Goal: Task Accomplishment & Management: Complete application form

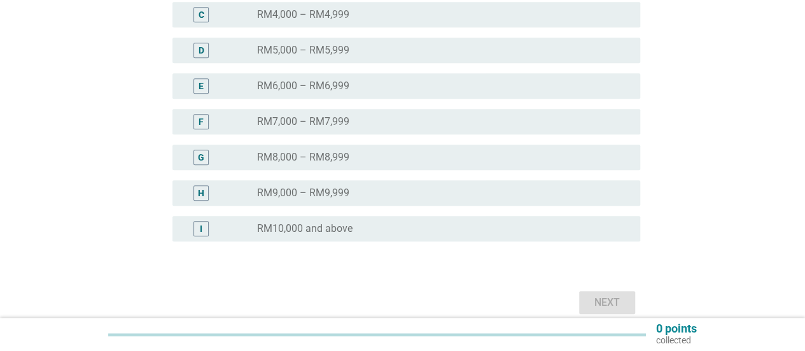
scroll to position [318, 0]
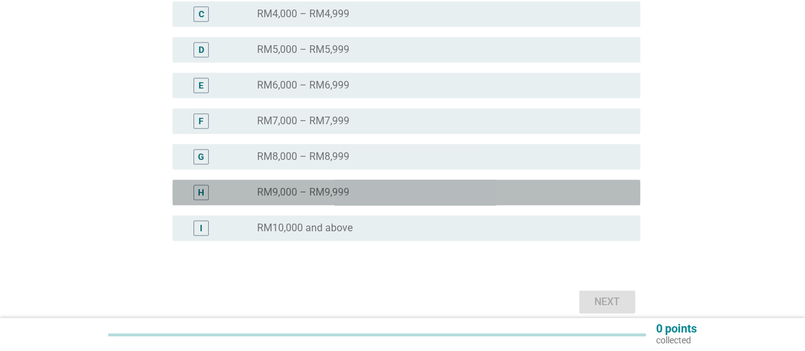
click at [311, 186] on label "RM9,000 – RM9,999" at bounding box center [303, 192] width 92 height 13
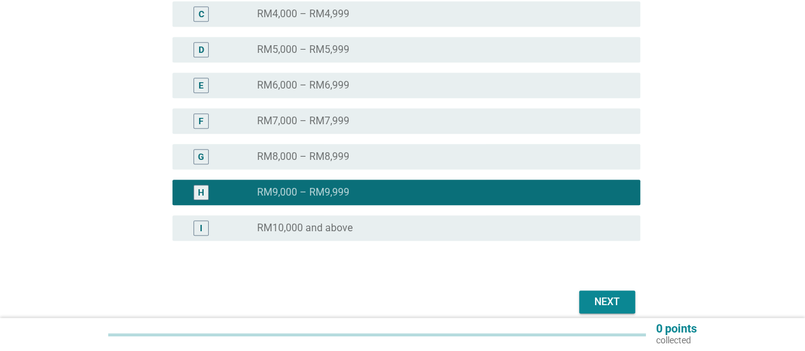
click at [484, 220] on div "radio_button_unchecked RM10,000 and above" at bounding box center [443, 227] width 373 height 15
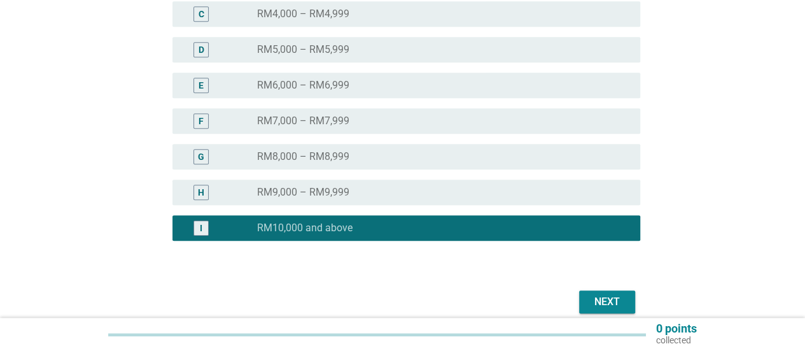
click at [607, 300] on div "Next" at bounding box center [607, 301] width 36 height 15
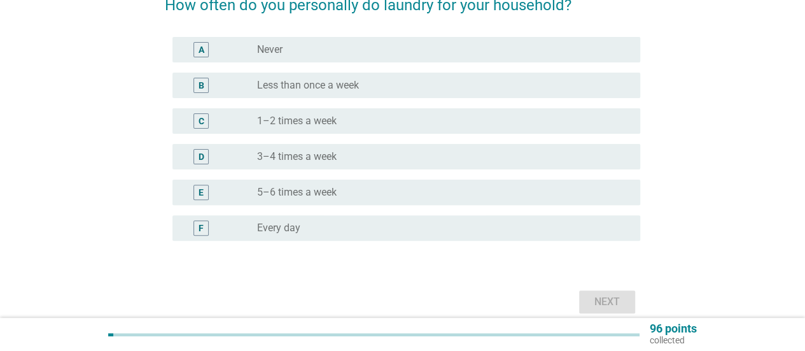
scroll to position [127, 0]
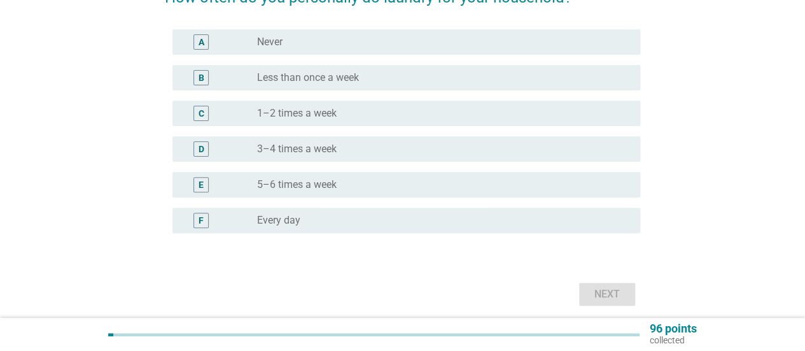
click at [289, 151] on label "3–4 times a week" at bounding box center [297, 149] width 80 height 13
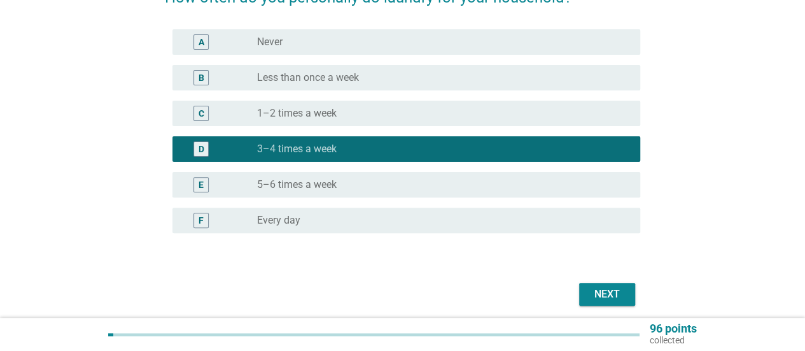
click at [619, 299] on div "Next" at bounding box center [607, 293] width 36 height 15
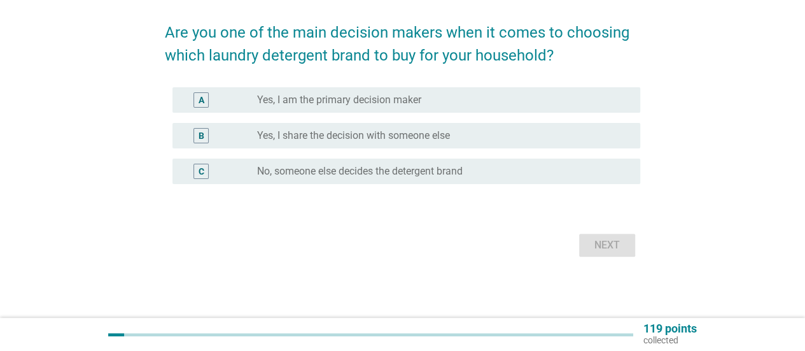
scroll to position [0, 0]
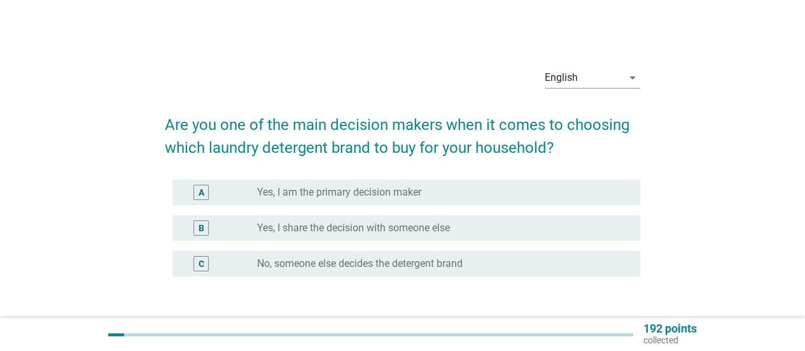
click at [352, 189] on label "Yes, I am the primary decision maker" at bounding box center [339, 192] width 164 height 13
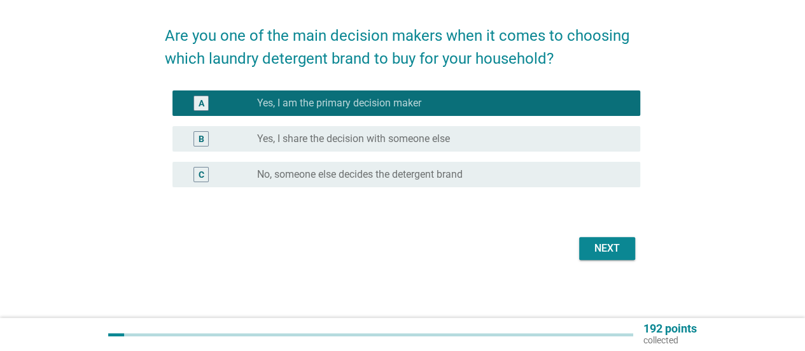
scroll to position [92, 0]
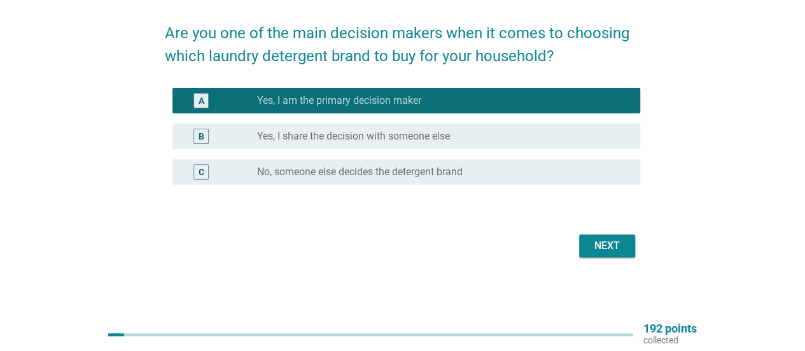
click at [593, 246] on div "Next" at bounding box center [607, 245] width 36 height 15
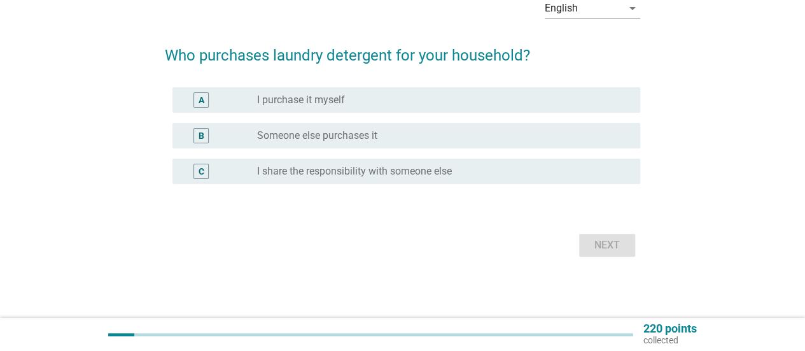
scroll to position [0, 0]
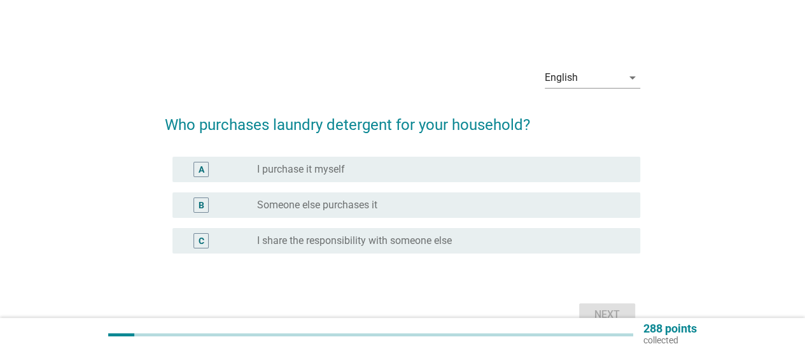
click at [306, 158] on div "A radio_button_unchecked I purchase it myself" at bounding box center [406, 169] width 468 height 25
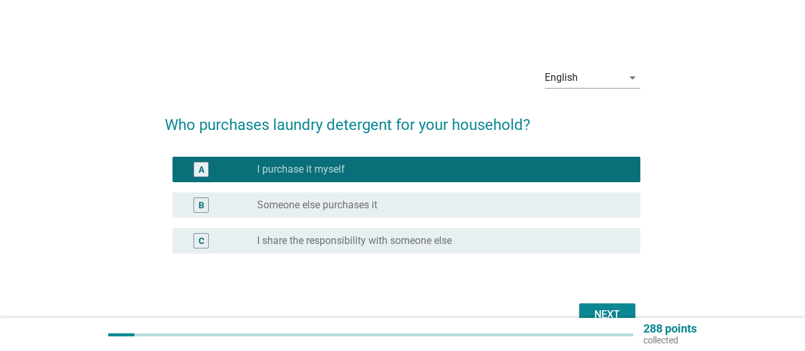
click at [601, 304] on button "Next" at bounding box center [607, 314] width 56 height 23
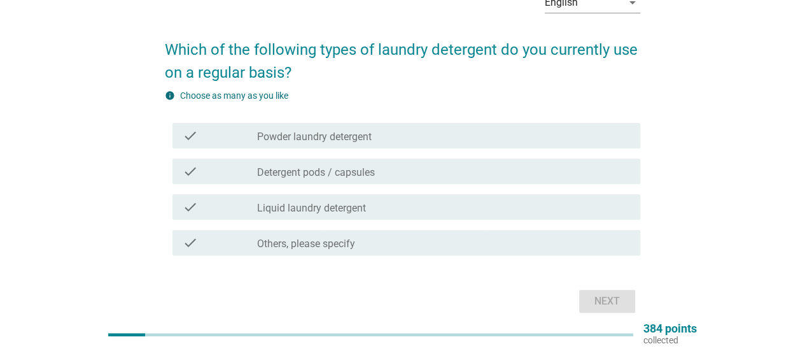
scroll to position [64, 0]
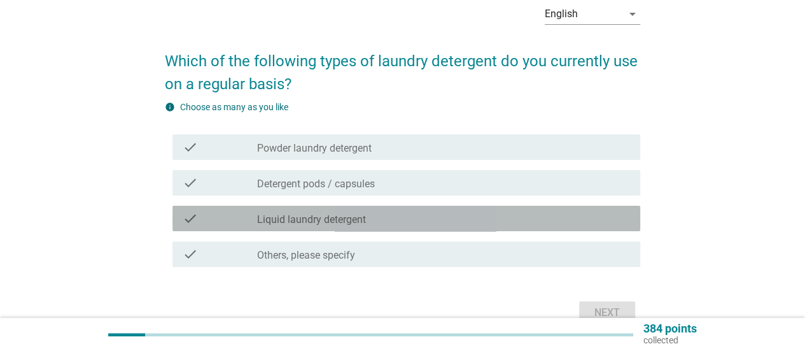
click at [377, 217] on div "check_box_outline_blank Liquid laundry detergent" at bounding box center [443, 218] width 373 height 15
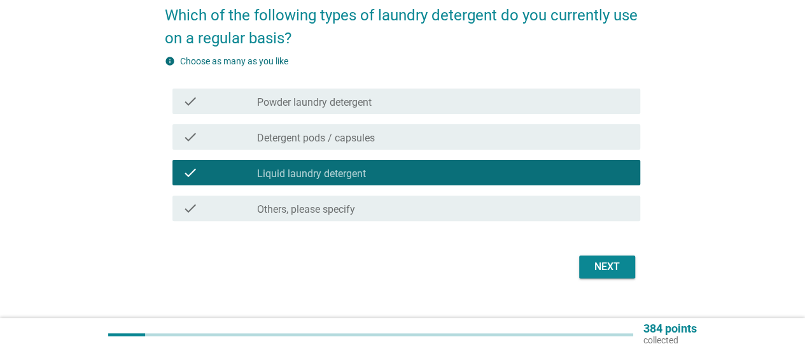
scroll to position [127, 0]
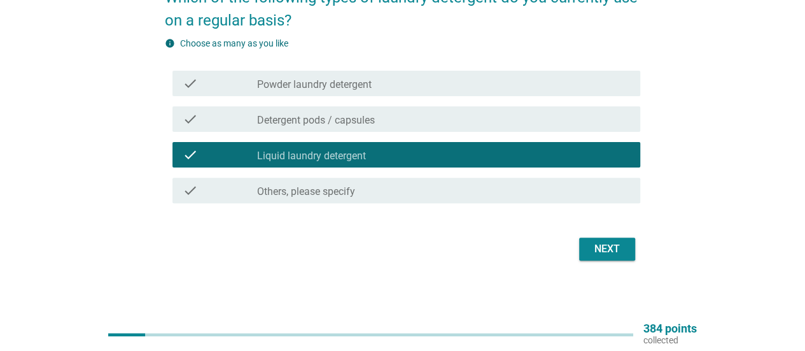
click at [605, 264] on div "Next" at bounding box center [402, 249] width 475 height 31
click at [608, 246] on div "Next" at bounding box center [607, 248] width 36 height 15
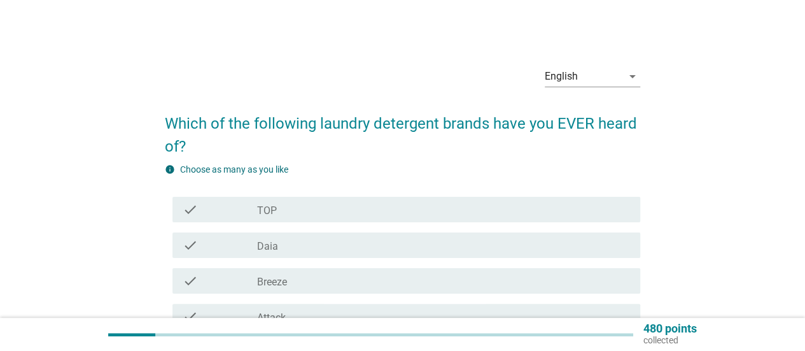
scroll to position [0, 0]
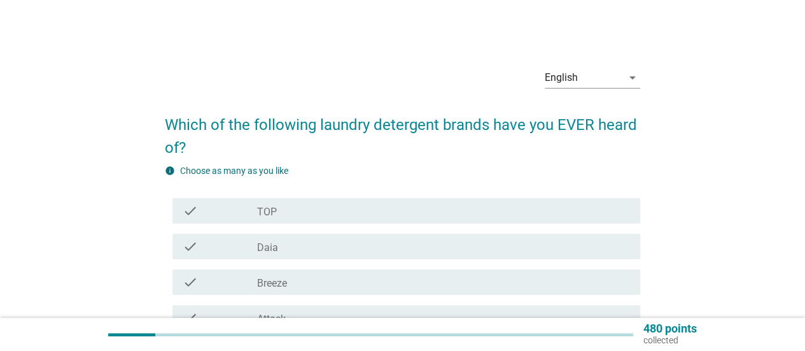
click at [321, 207] on div "check_box_outline_blank TOP" at bounding box center [443, 210] width 373 height 15
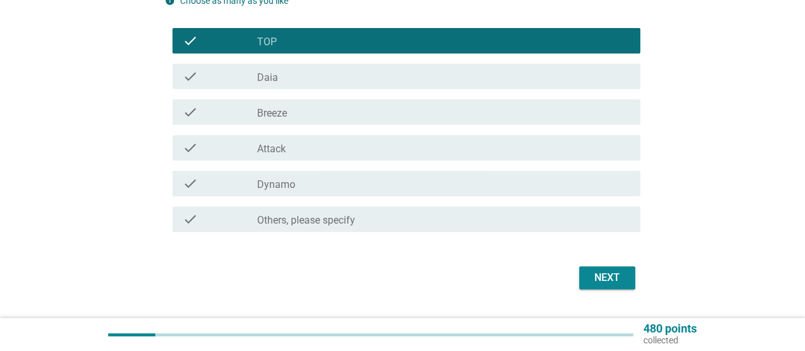
scroll to position [191, 0]
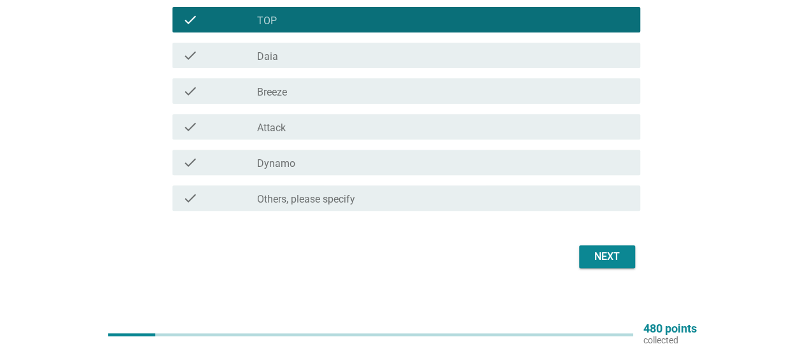
click at [302, 165] on div "check_box_outline_blank Dynamo" at bounding box center [443, 162] width 373 height 15
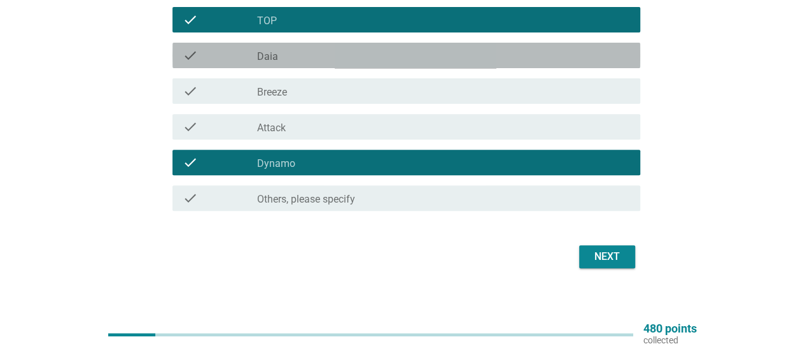
click at [284, 63] on div "check check_box_outline_blank Daia" at bounding box center [406, 55] width 468 height 25
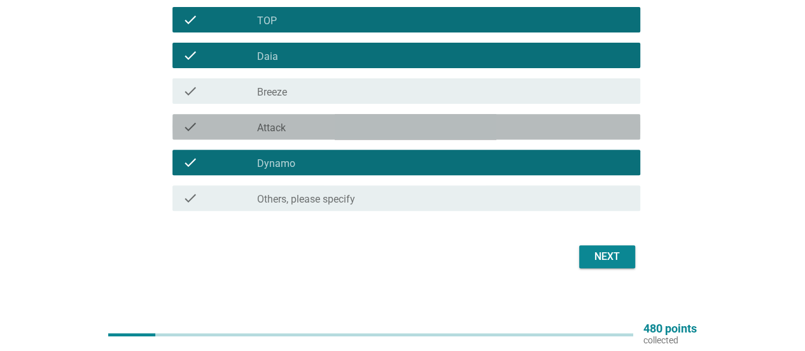
click at [311, 127] on div "check_box_outline_blank Attack" at bounding box center [443, 126] width 373 height 15
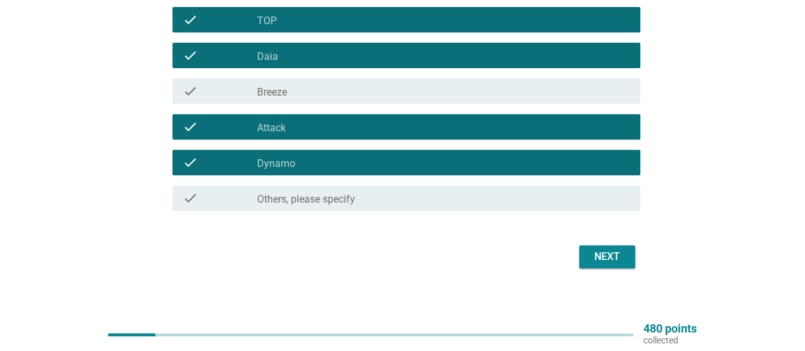
click at [318, 88] on div "check_box_outline_blank Breeze" at bounding box center [443, 90] width 373 height 15
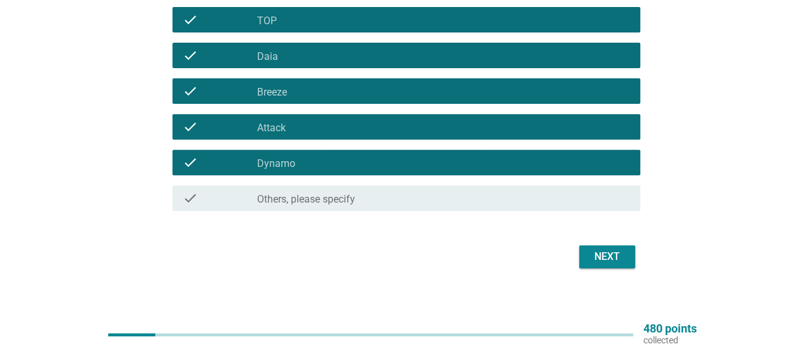
click at [624, 253] on div "Next" at bounding box center [607, 256] width 36 height 15
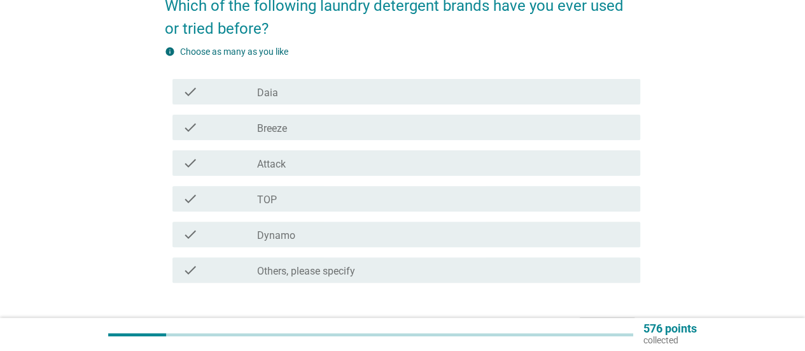
scroll to position [127, 0]
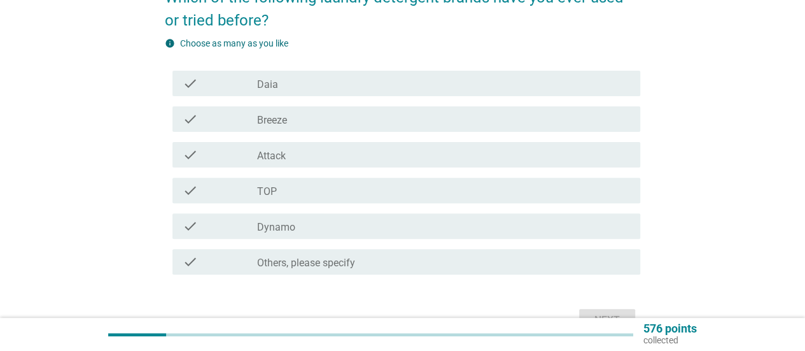
click at [278, 185] on div "check_box_outline_blank TOP" at bounding box center [443, 190] width 373 height 15
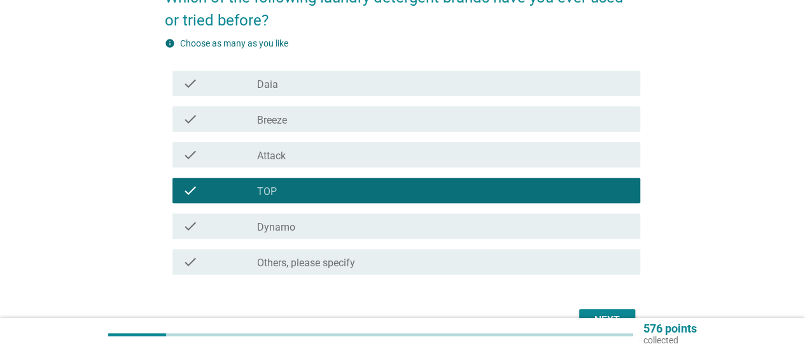
click at [278, 222] on label "Dynamo" at bounding box center [276, 227] width 38 height 13
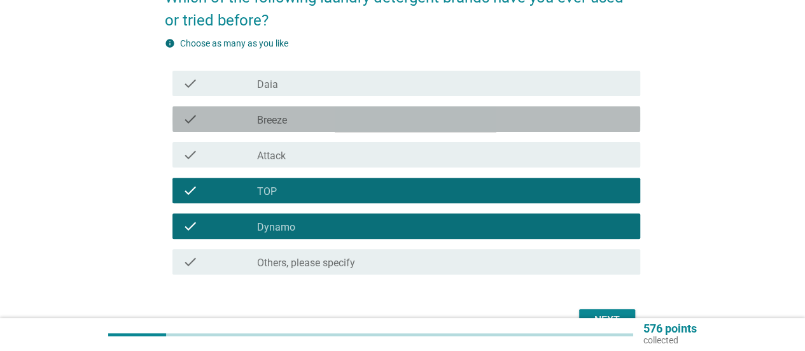
click at [285, 120] on label "Breeze" at bounding box center [272, 120] width 30 height 13
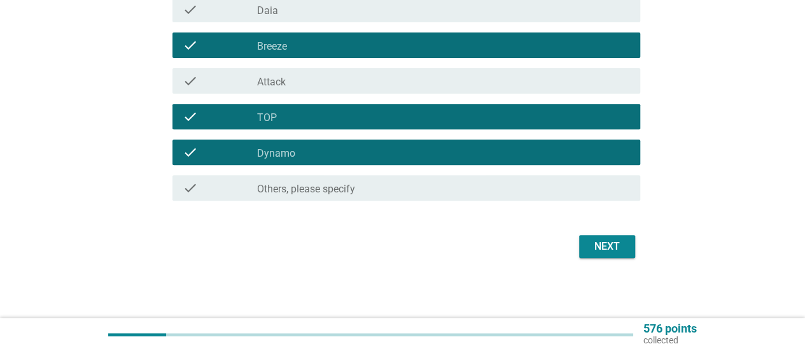
scroll to position [202, 0]
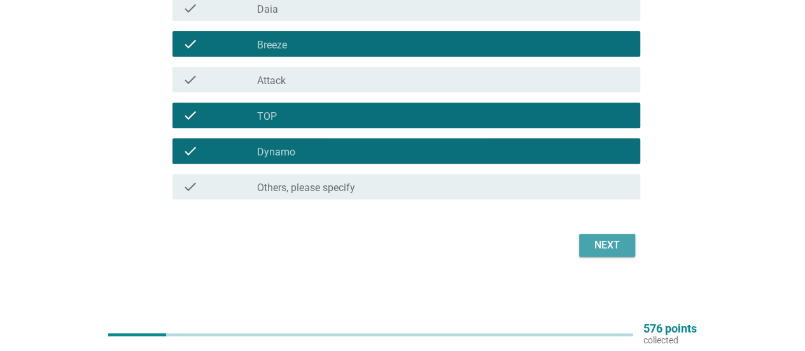
click at [597, 244] on div "Next" at bounding box center [607, 244] width 36 height 15
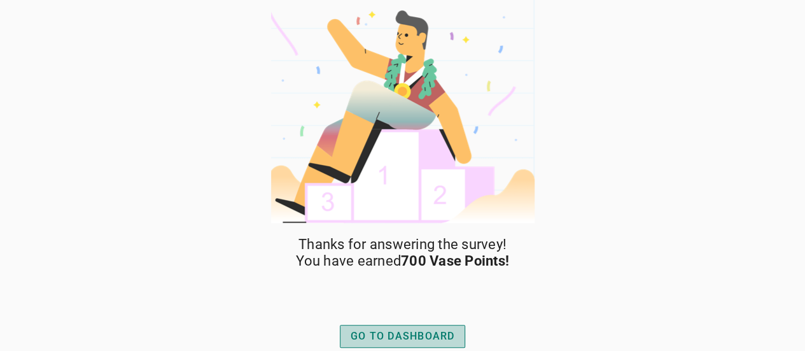
click at [415, 339] on div "GO TO DASHBOARD" at bounding box center [403, 335] width 104 height 15
